Goal: Navigation & Orientation: Understand site structure

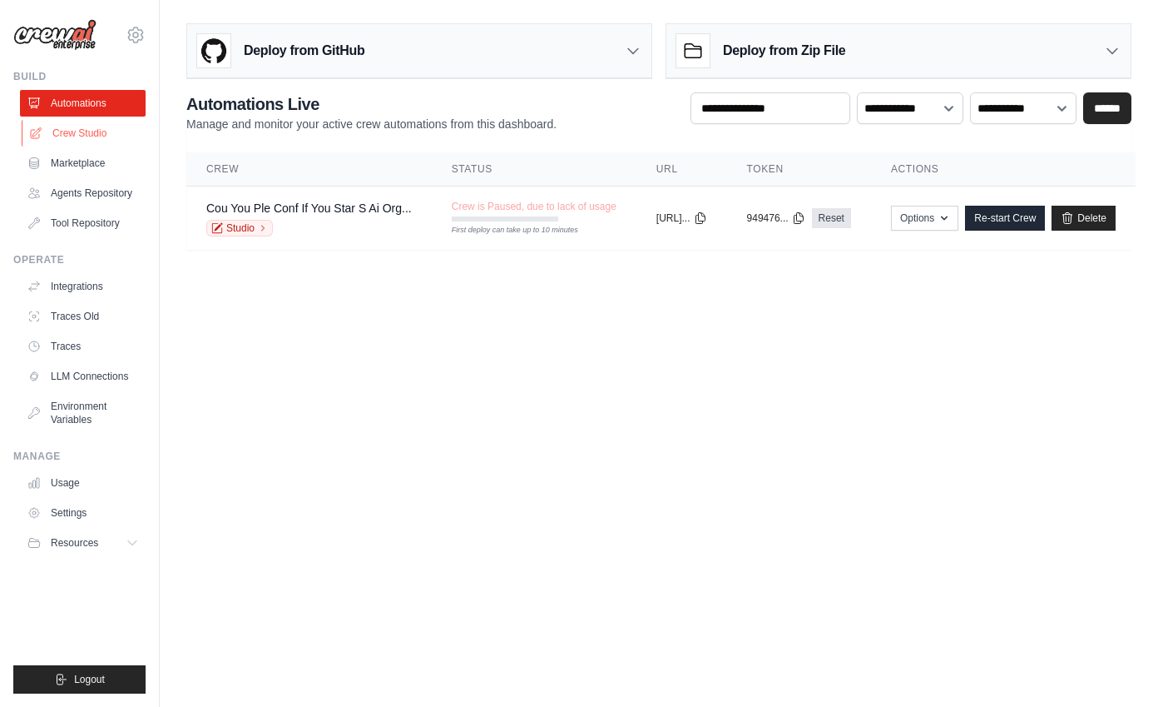
click at [126, 125] on link "Crew Studio" at bounding box center [85, 133] width 126 height 27
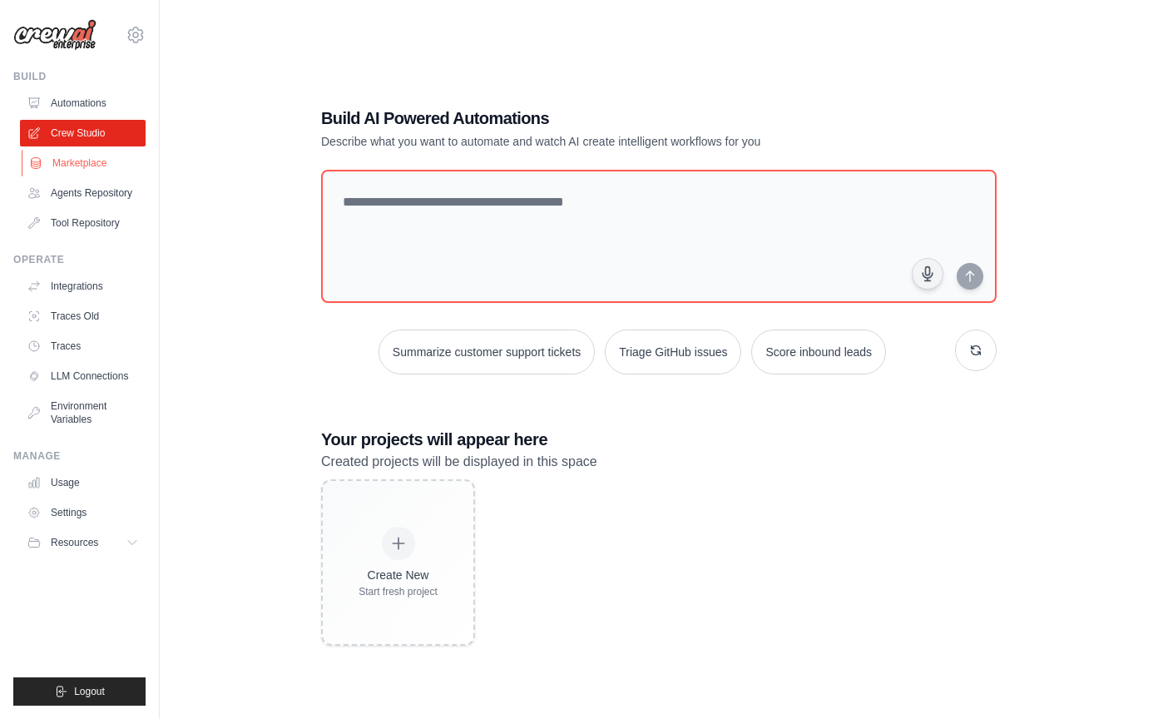
click at [106, 169] on link "Marketplace" at bounding box center [85, 163] width 126 height 27
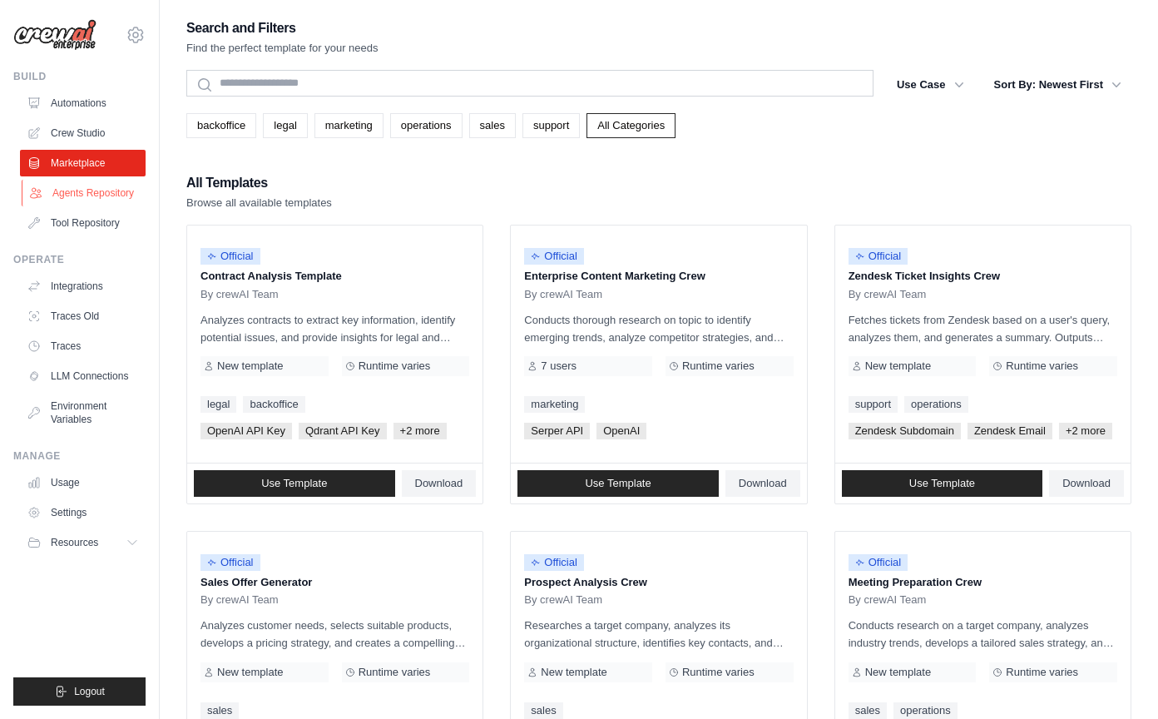
click at [109, 191] on link "Agents Repository" at bounding box center [85, 193] width 126 height 27
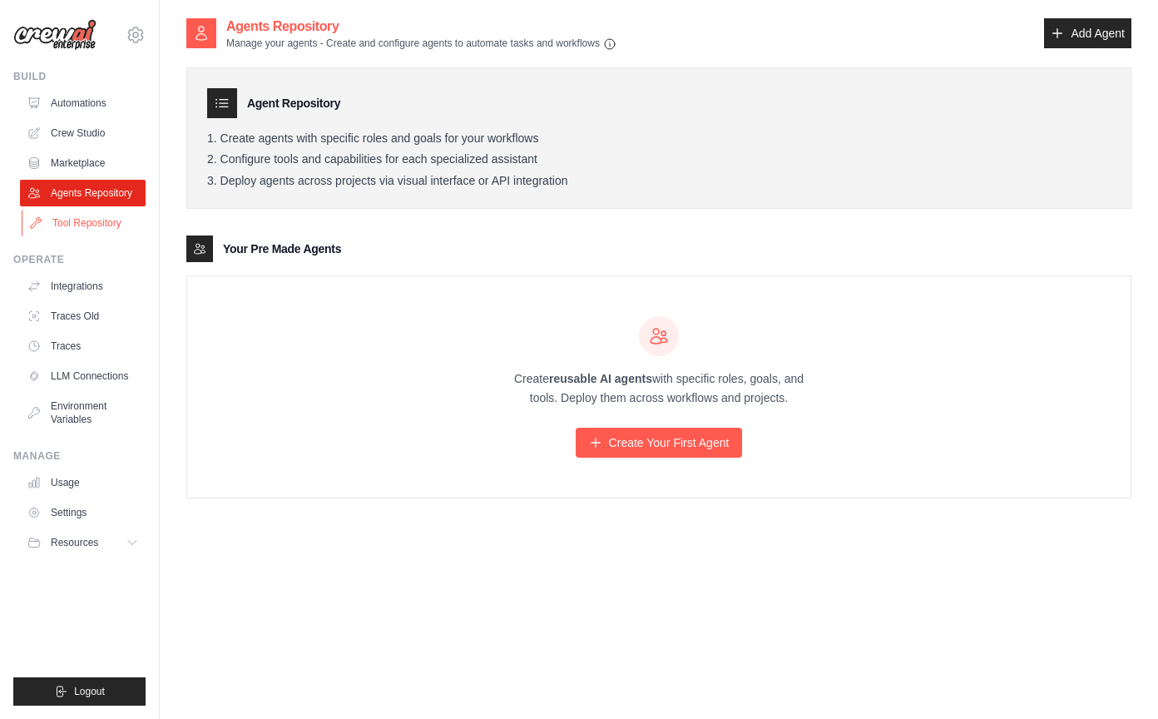
click at [108, 221] on link "Tool Repository" at bounding box center [85, 223] width 126 height 27
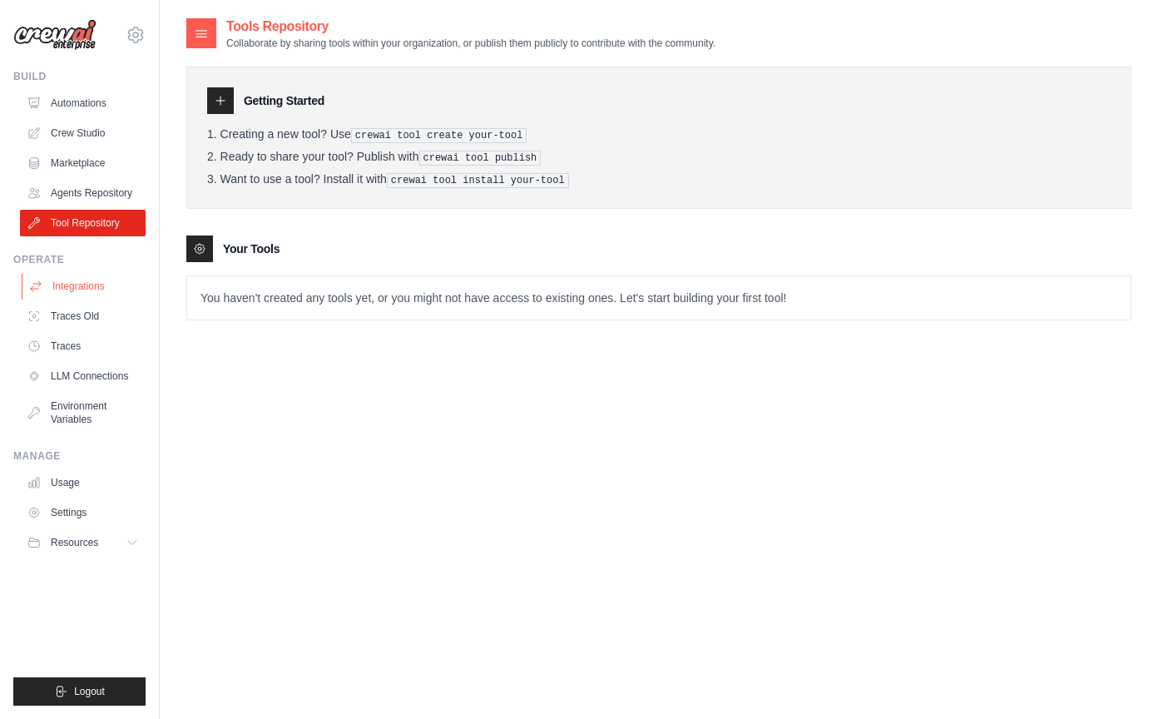
click at [102, 287] on link "Integrations" at bounding box center [85, 286] width 126 height 27
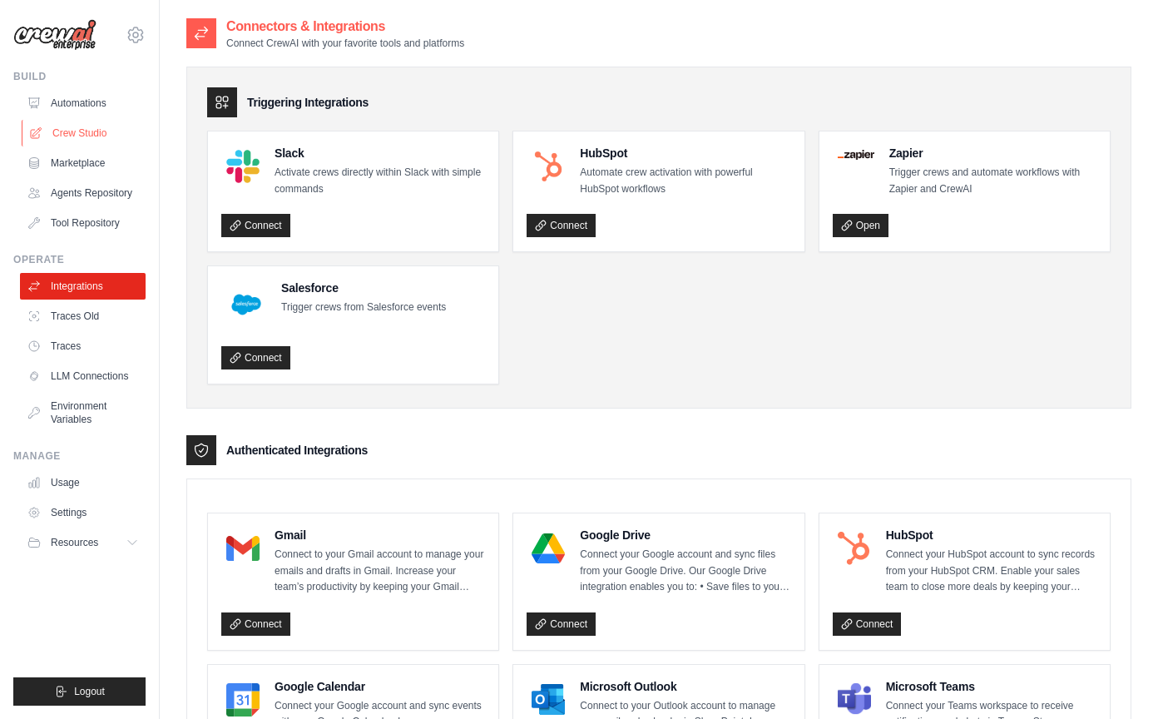
click at [116, 136] on link "Crew Studio" at bounding box center [85, 133] width 126 height 27
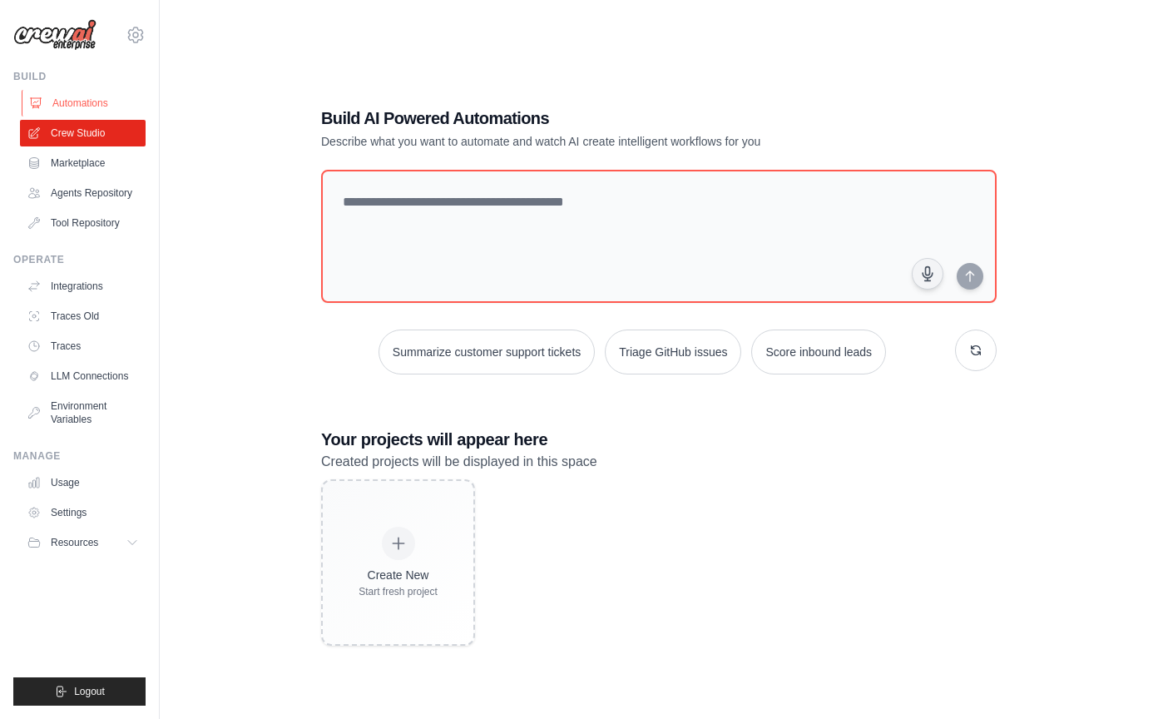
click at [103, 97] on link "Automations" at bounding box center [85, 103] width 126 height 27
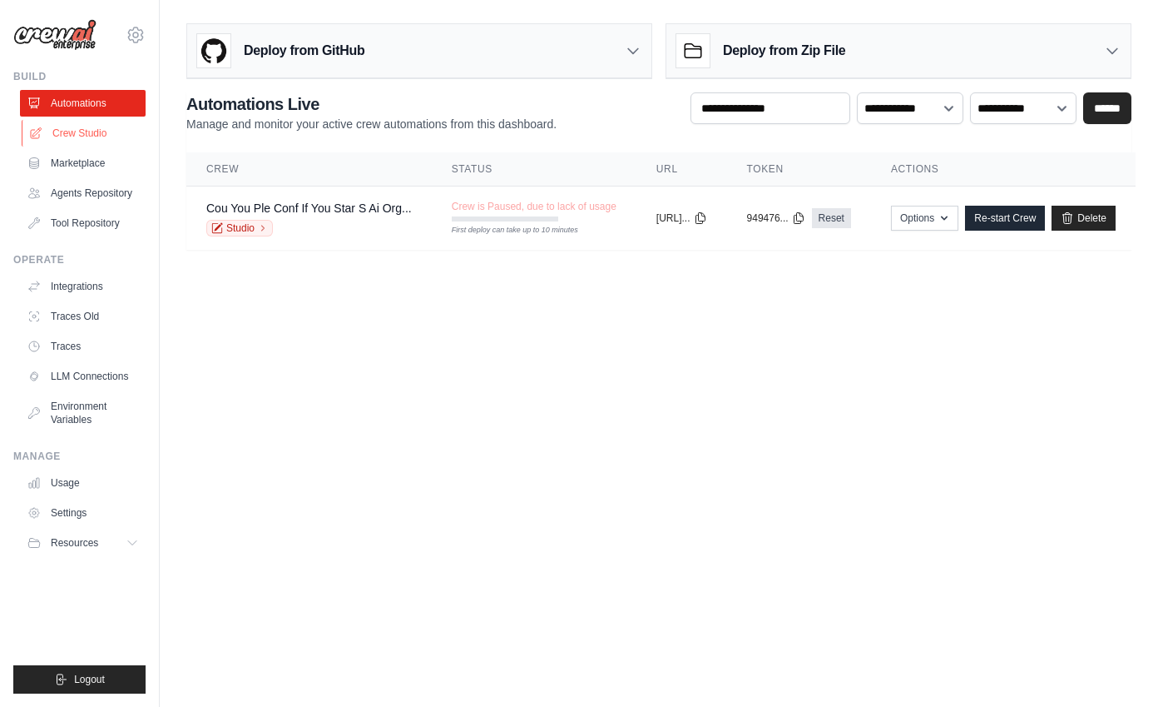
click at [121, 136] on link "Crew Studio" at bounding box center [85, 133] width 126 height 27
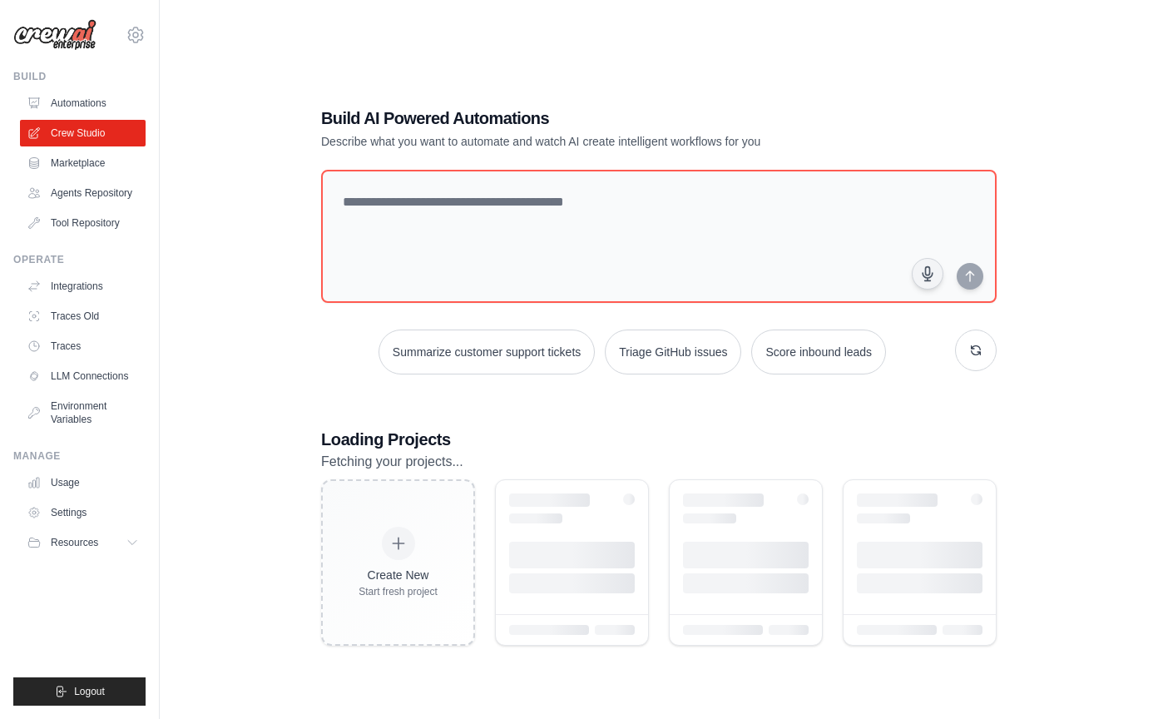
click at [108, 164] on link "Marketplace" at bounding box center [83, 163] width 126 height 27
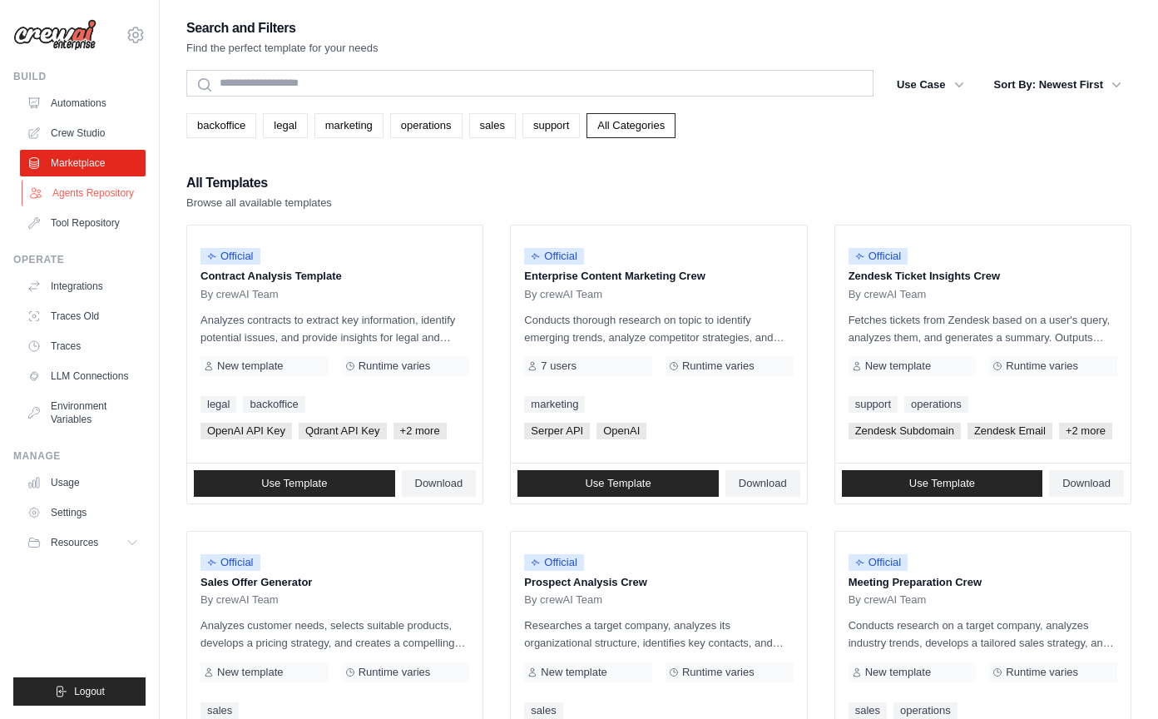
click at [113, 193] on link "Agents Repository" at bounding box center [85, 193] width 126 height 27
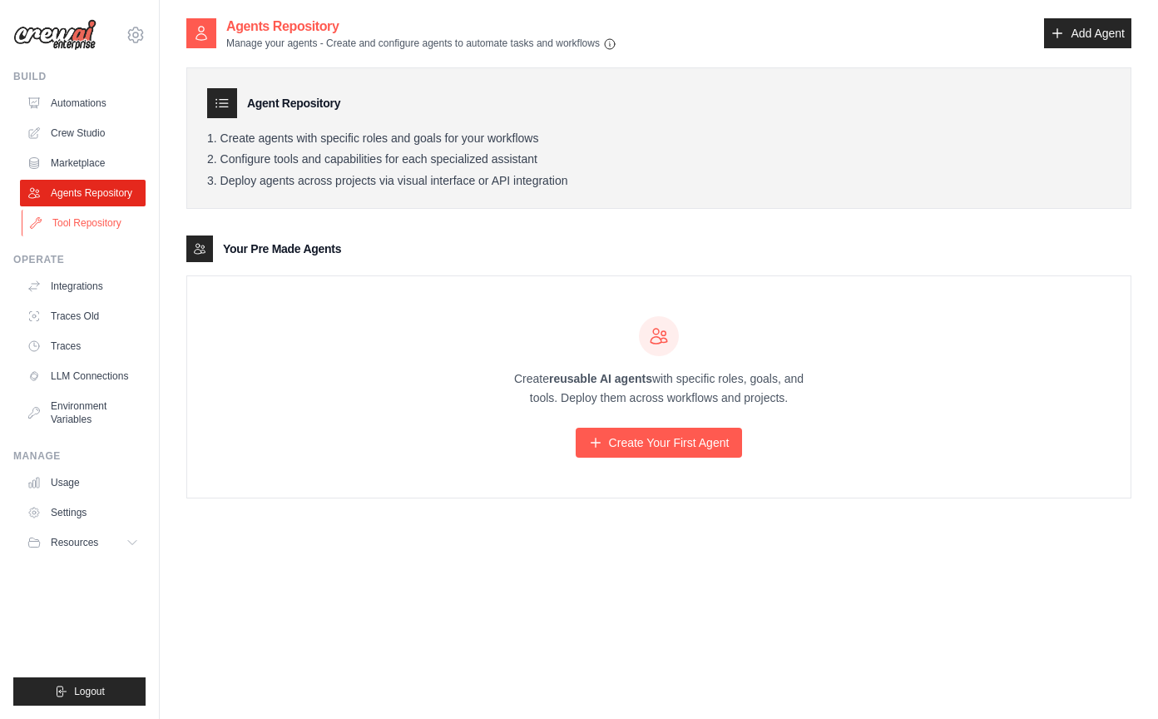
click at [109, 231] on link "Tool Repository" at bounding box center [85, 223] width 126 height 27
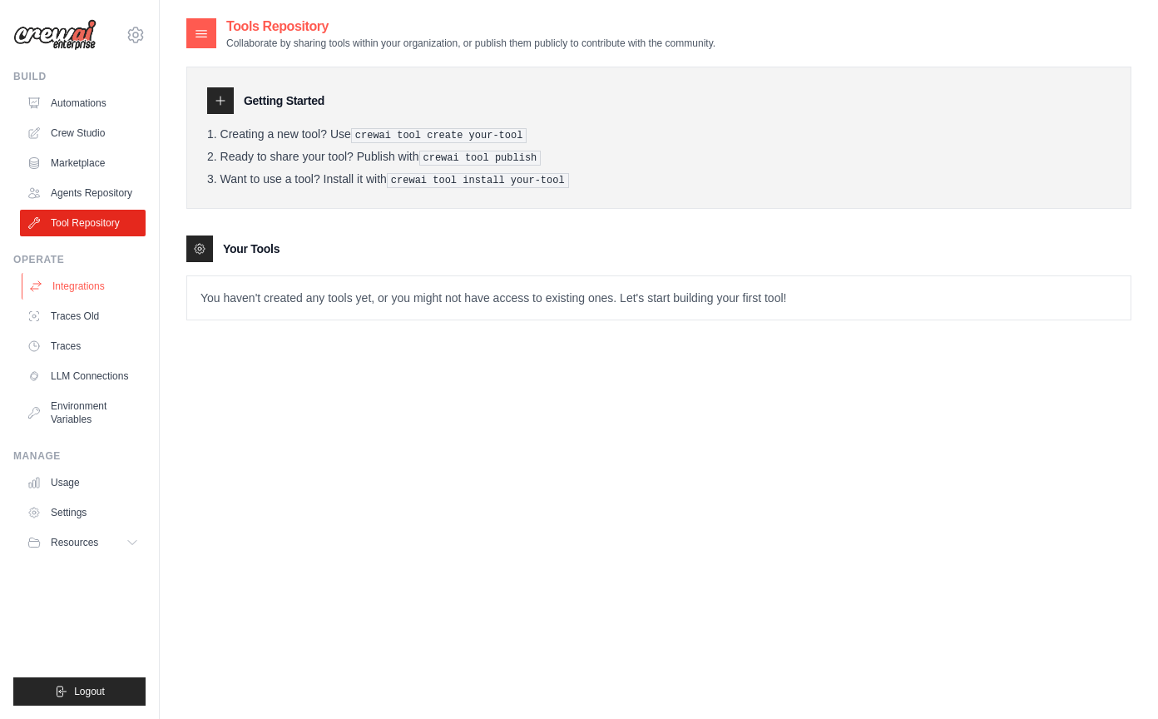
click at [74, 297] on link "Integrations" at bounding box center [85, 286] width 126 height 27
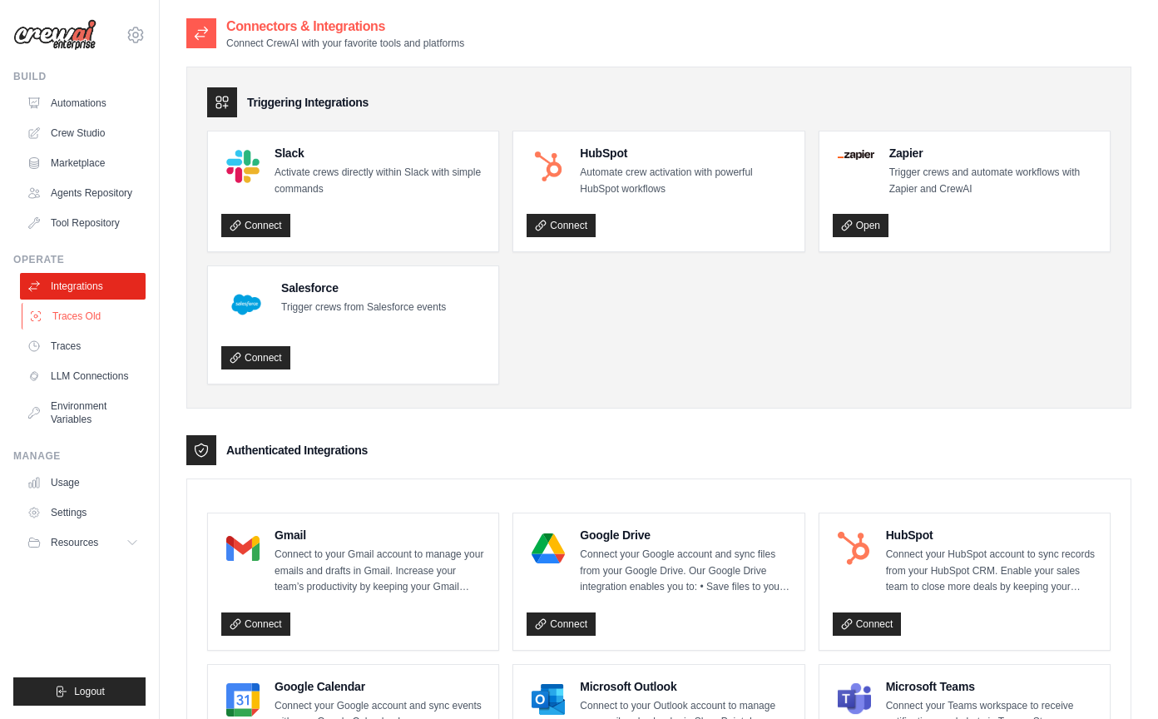
click at [81, 321] on link "Traces Old" at bounding box center [85, 316] width 126 height 27
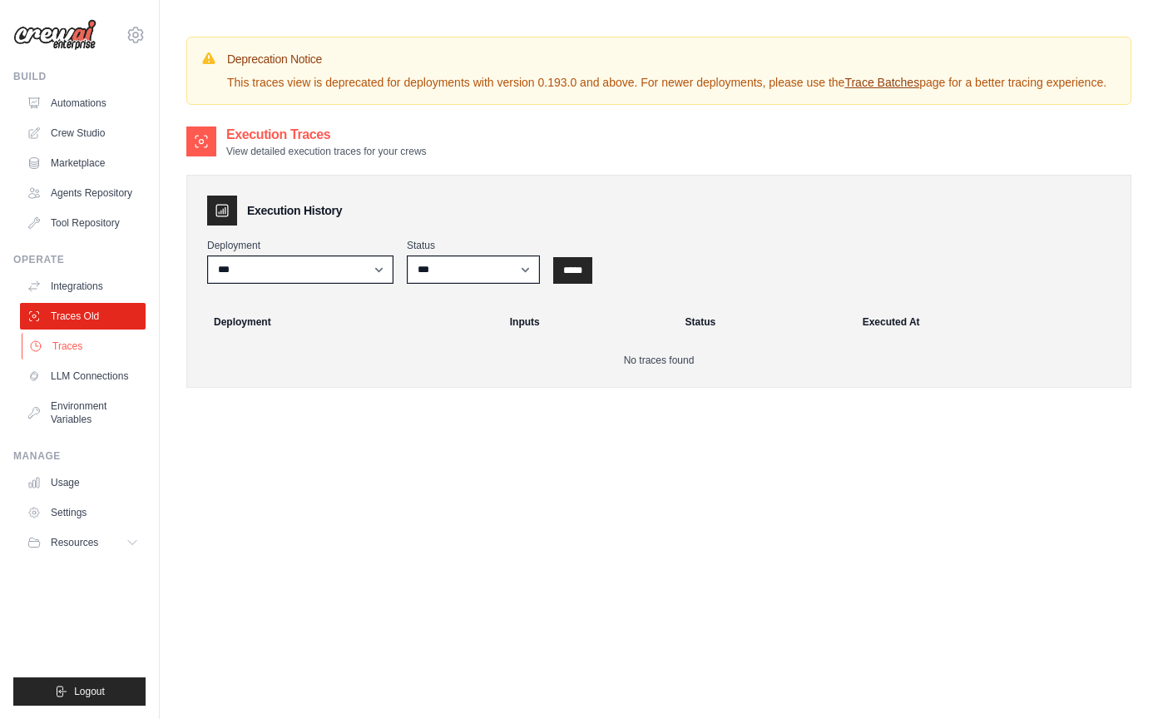
click at [79, 345] on link "Traces" at bounding box center [85, 346] width 126 height 27
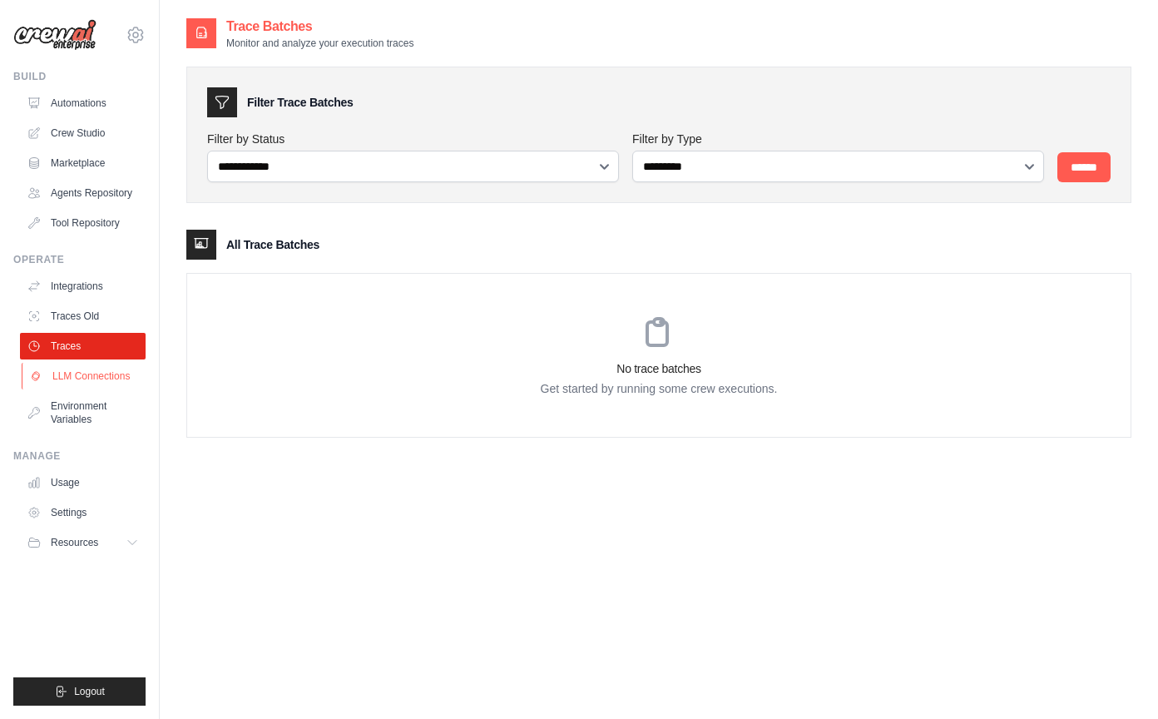
click at [96, 381] on link "LLM Connections" at bounding box center [85, 376] width 126 height 27
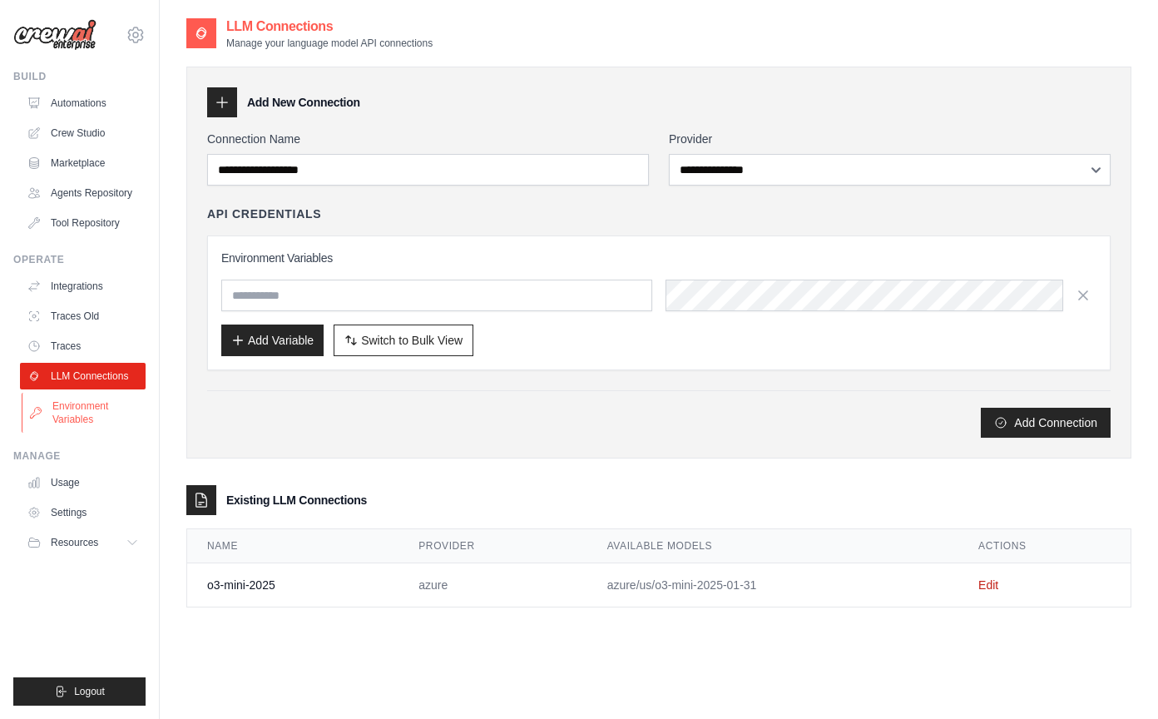
click at [91, 408] on link "Environment Variables" at bounding box center [85, 413] width 126 height 40
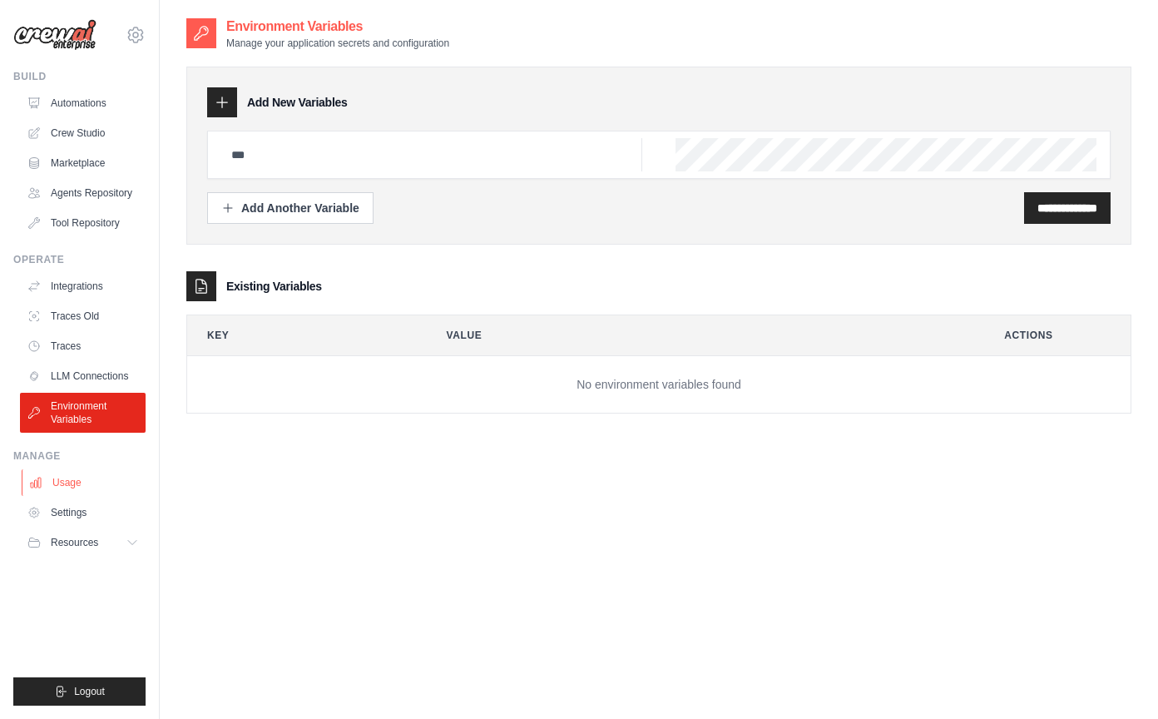
click at [103, 478] on link "Usage" at bounding box center [85, 482] width 126 height 27
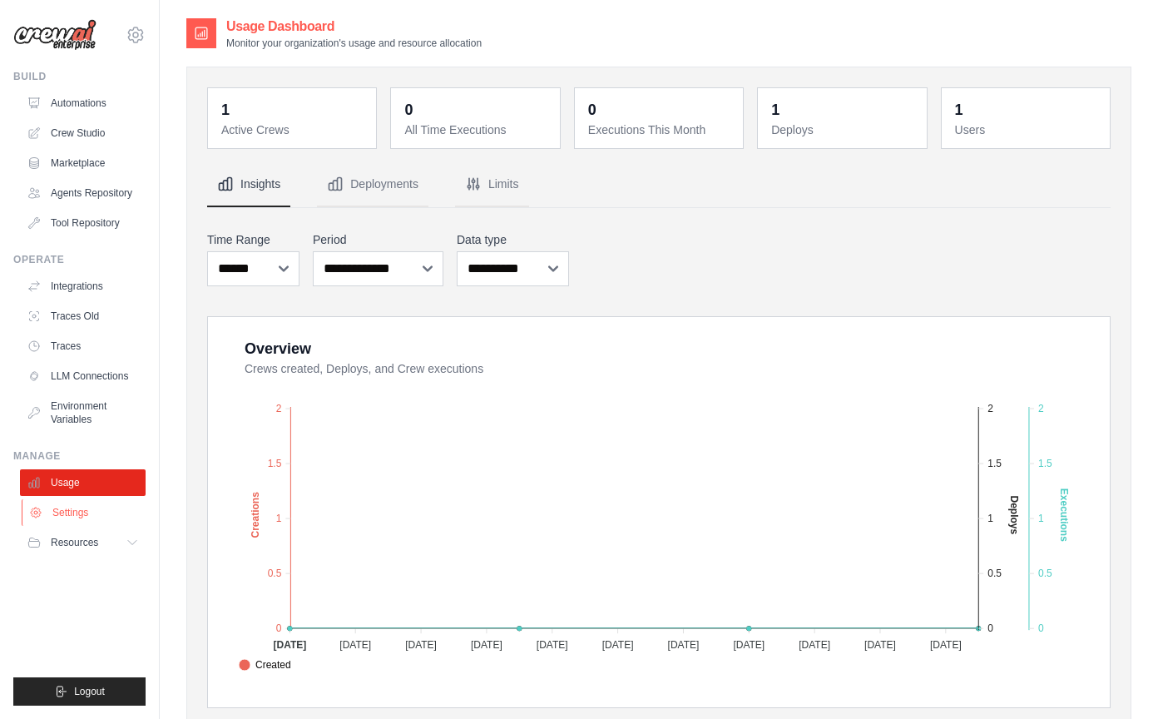
click at [101, 512] on link "Settings" at bounding box center [85, 512] width 126 height 27
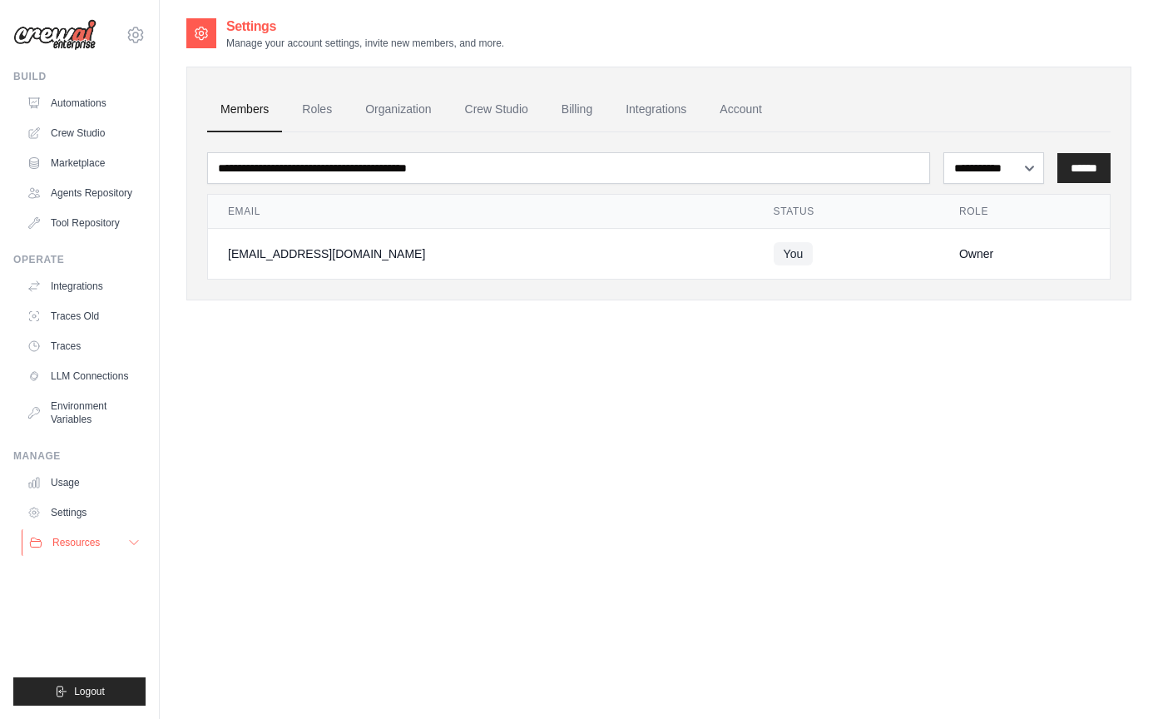
click at [107, 554] on button "Resources" at bounding box center [85, 542] width 126 height 27
